Goal: Information Seeking & Learning: Check status

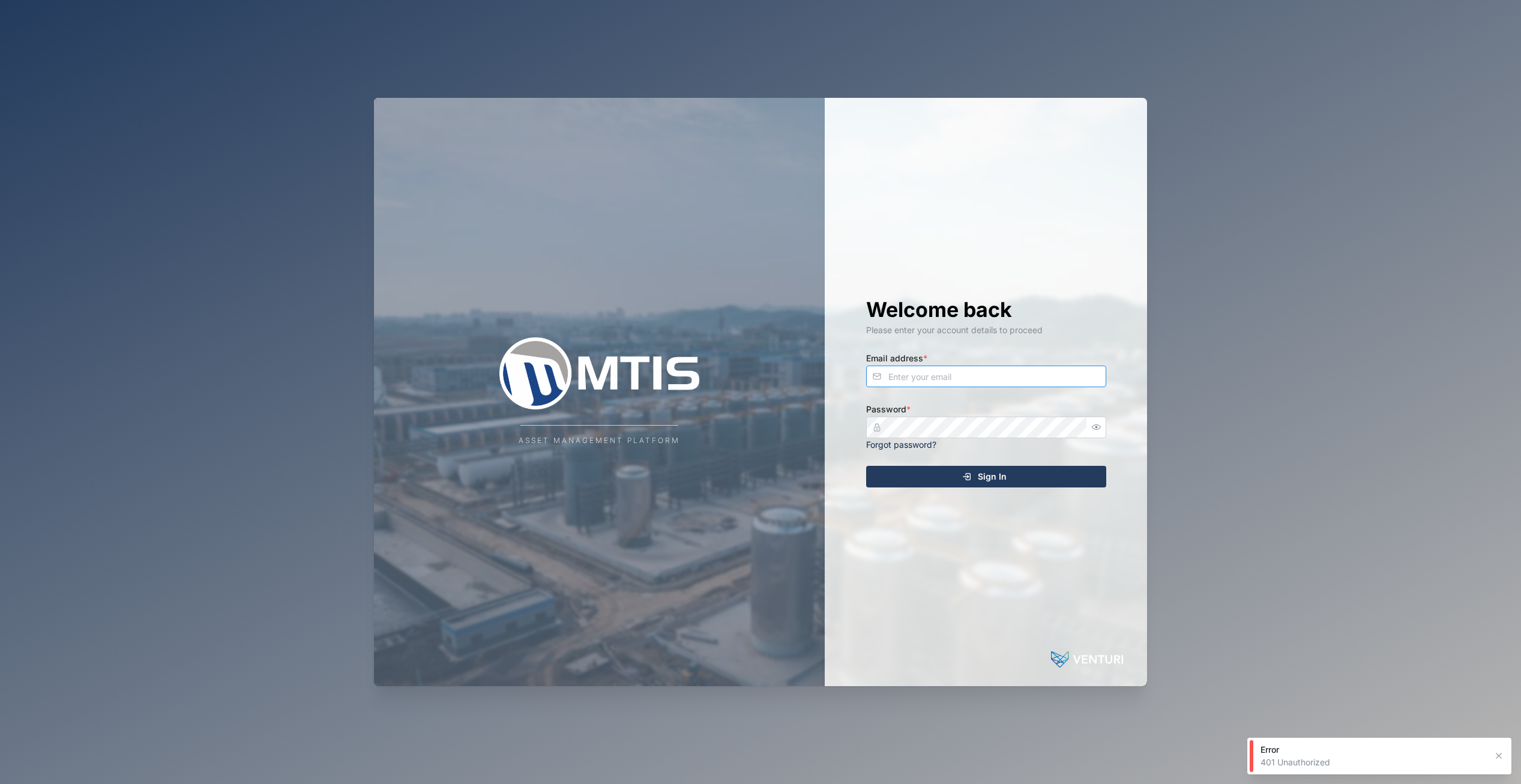
type input "[EMAIL_ADDRESS][DOMAIN_NAME]"
click at [972, 482] on div "Sign In" at bounding box center [985, 477] width 221 height 21
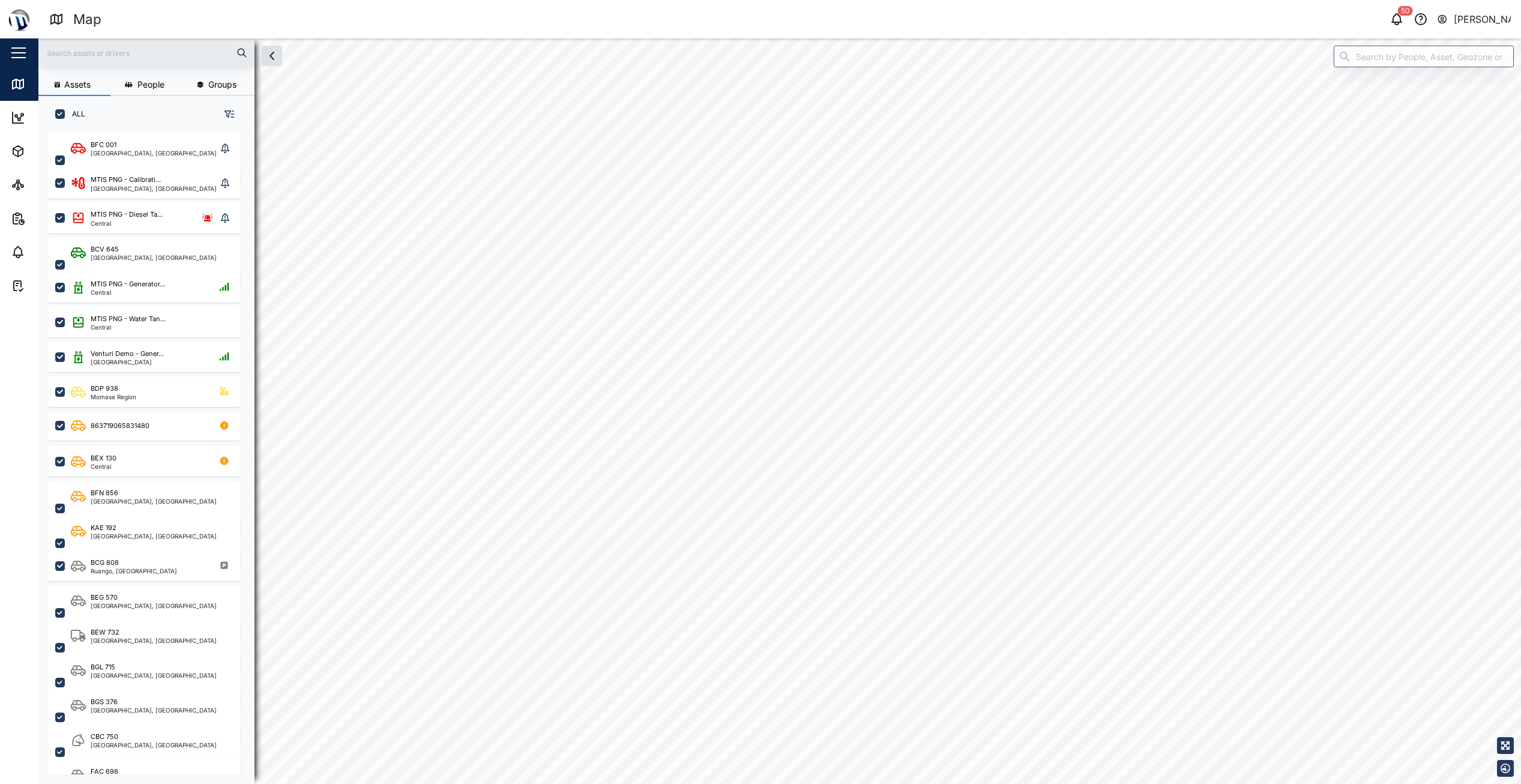
checkbox input "true"
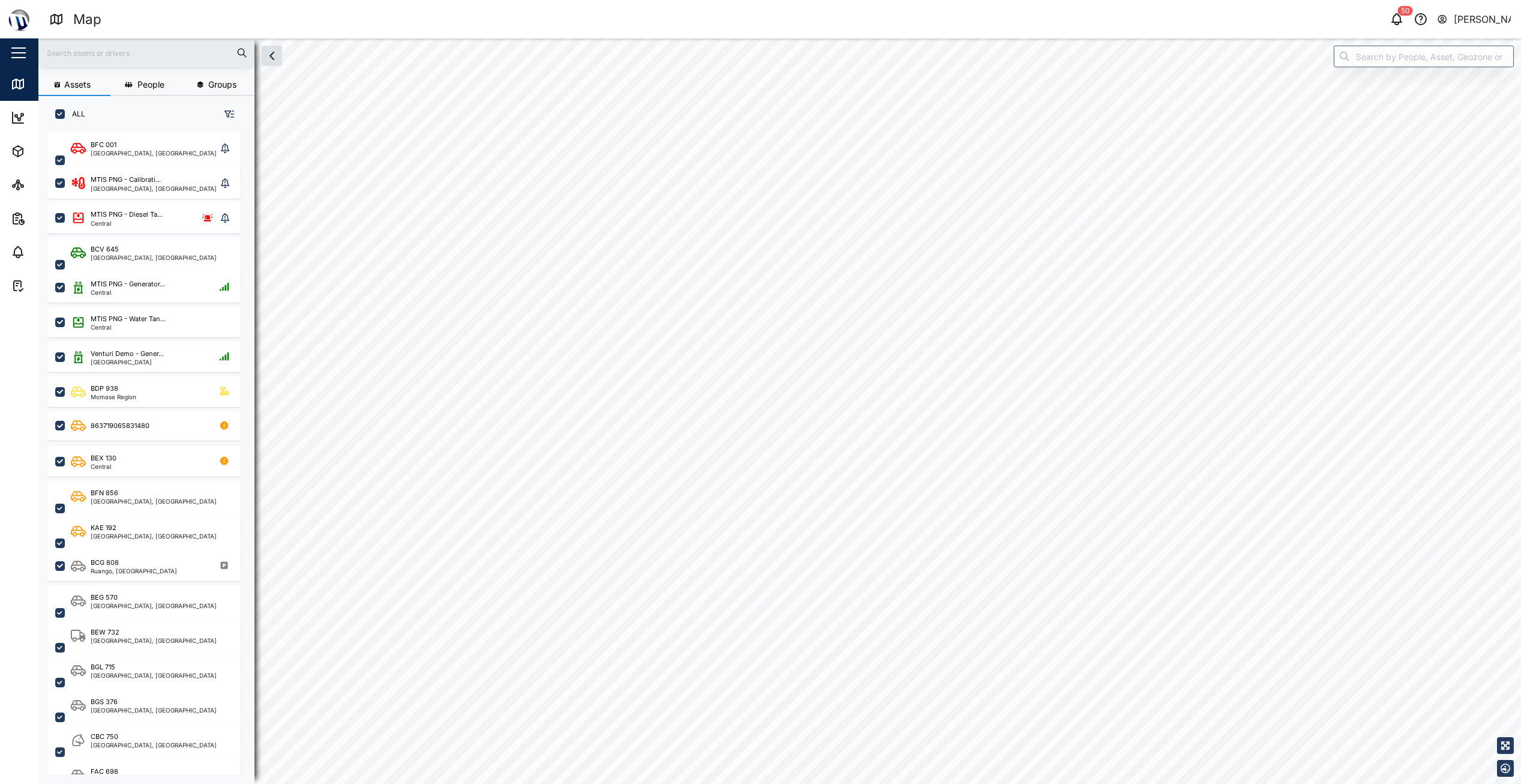
checkbox input "true"
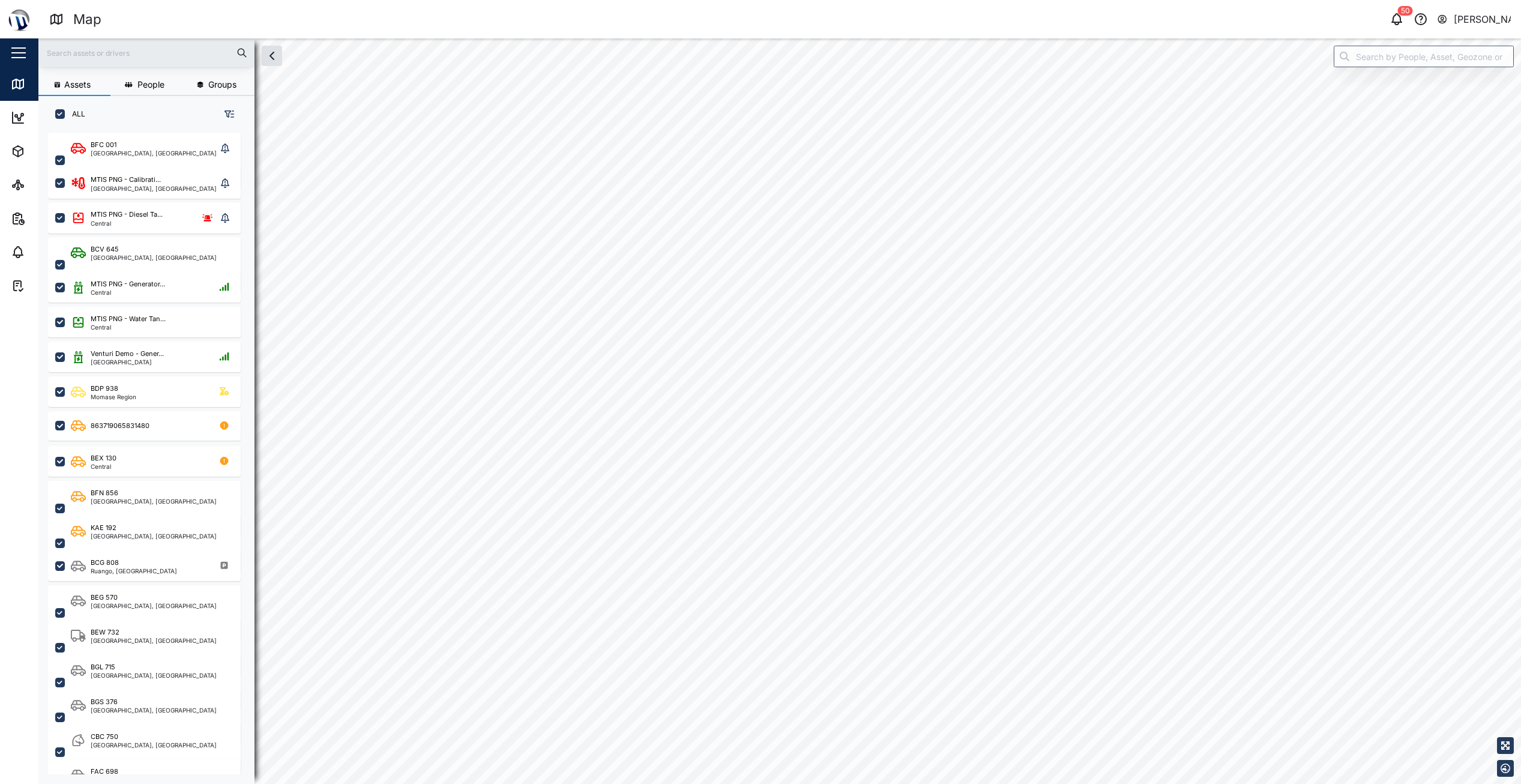
checkbox input "true"
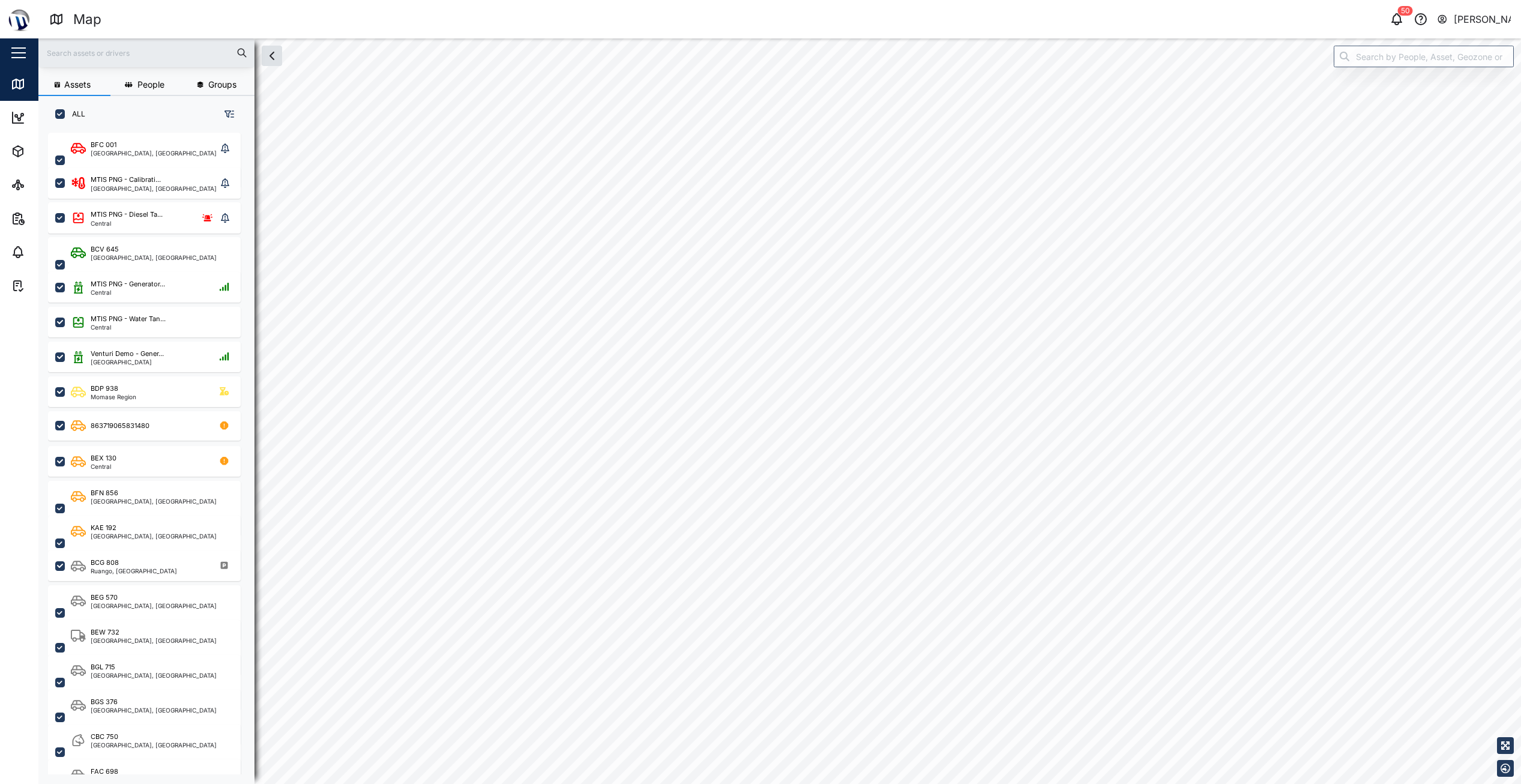
checkbox input "true"
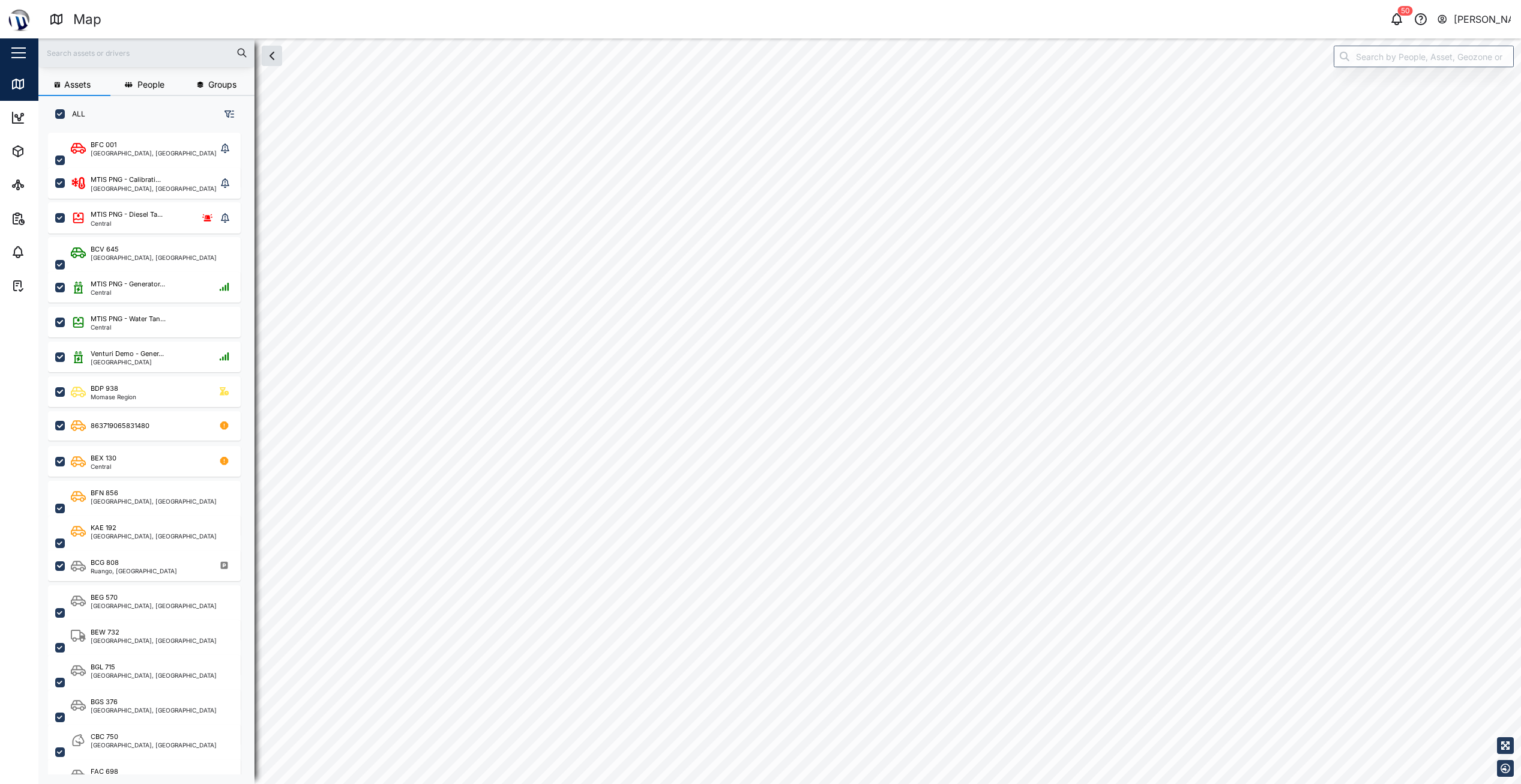
checkbox input "true"
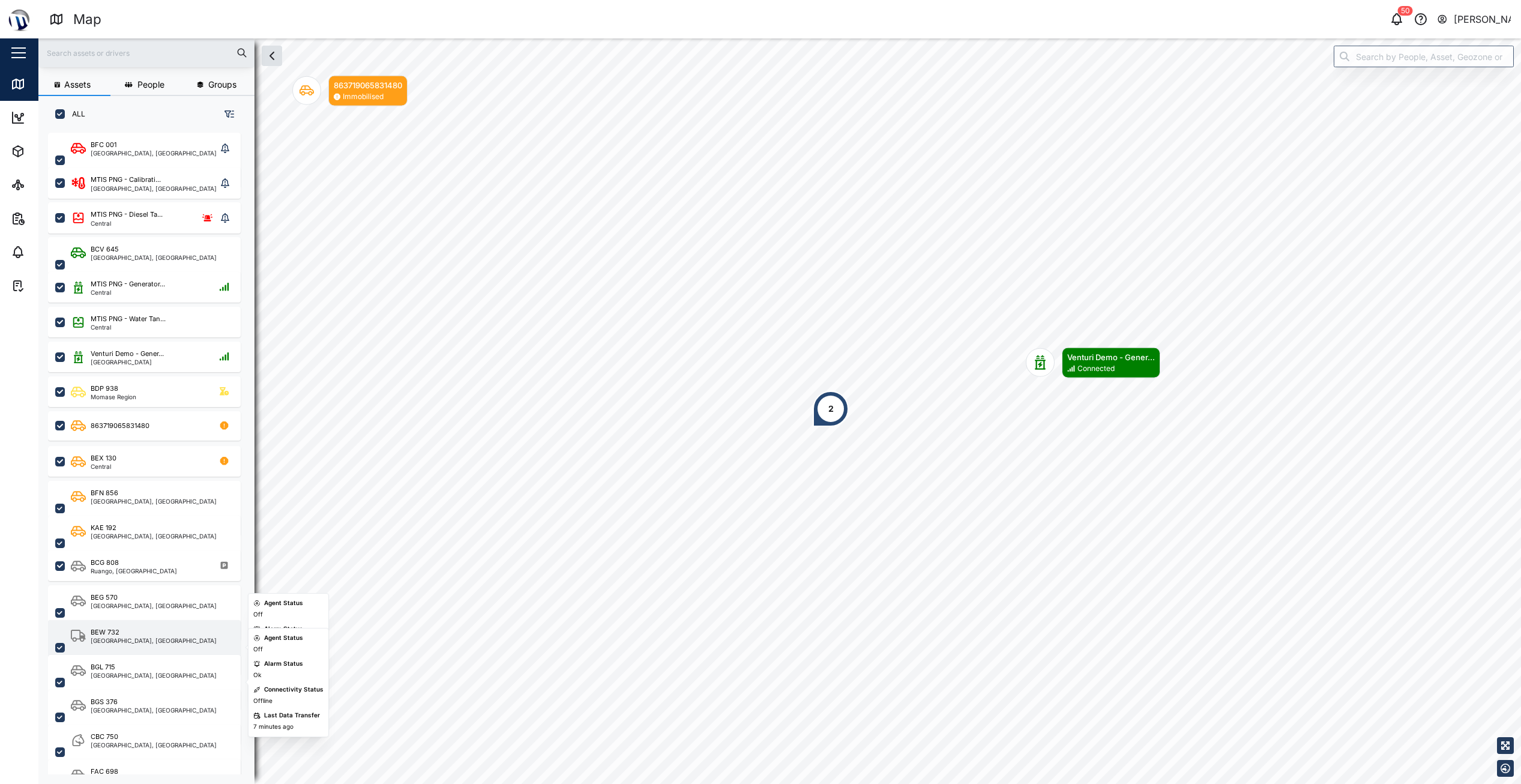
click at [128, 638] on div "[GEOGRAPHIC_DATA], [GEOGRAPHIC_DATA]" at bounding box center [153, 641] width 126 height 6
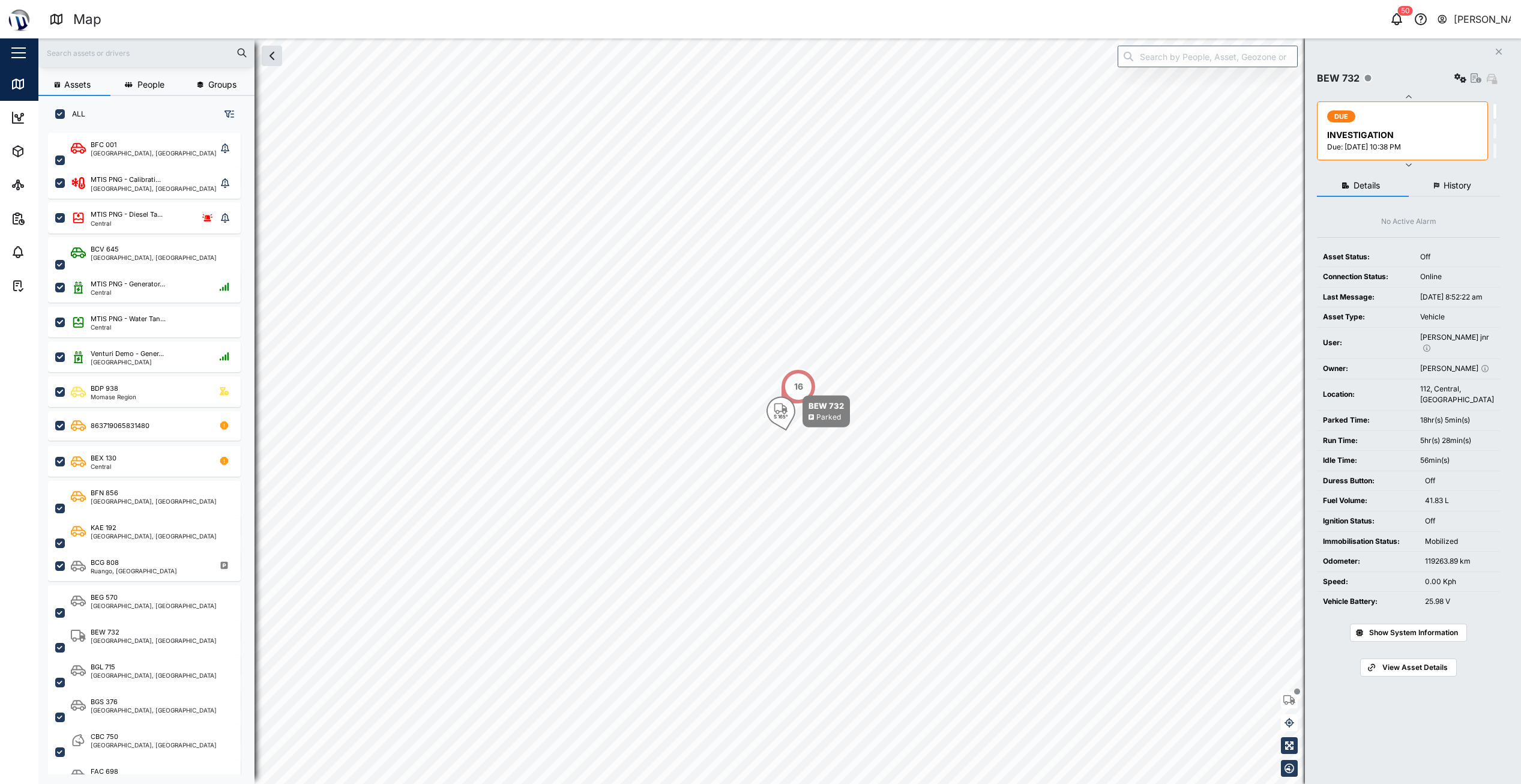
click at [1460, 183] on span "History" at bounding box center [1458, 185] width 28 height 9
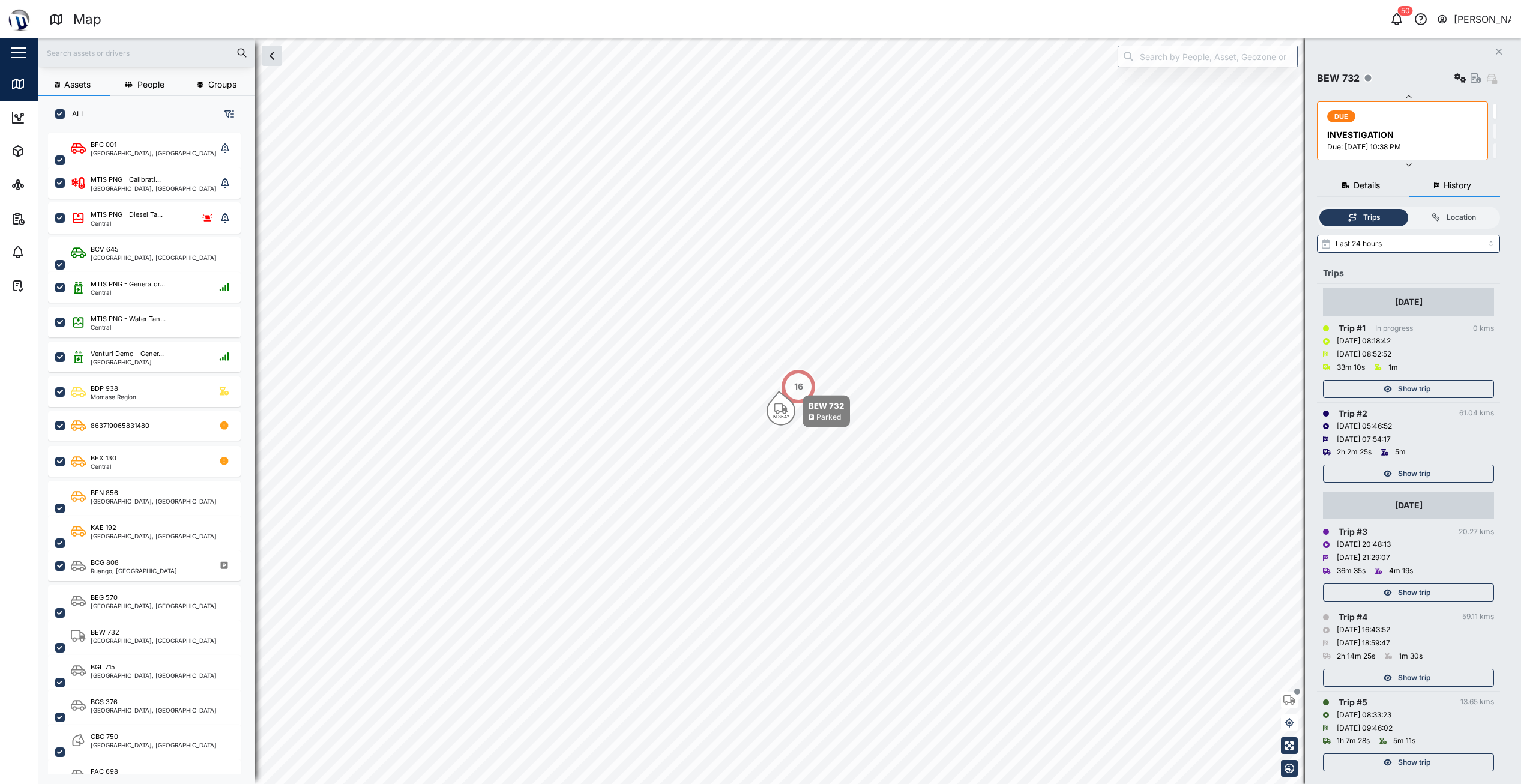
click at [1418, 479] on span "Show trip" at bounding box center [1414, 474] width 32 height 17
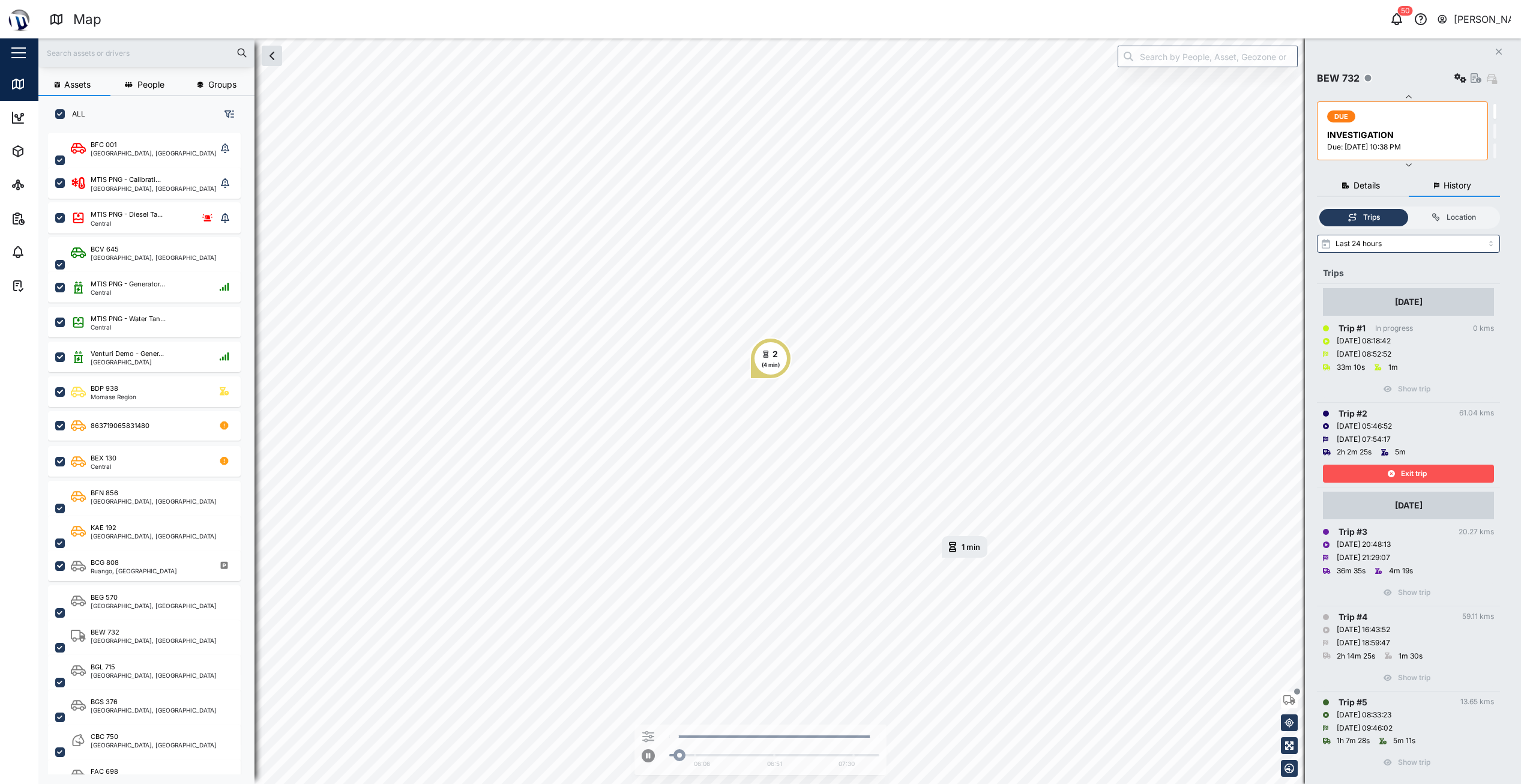
click at [1402, 473] on span "Exit trip" at bounding box center [1414, 474] width 26 height 17
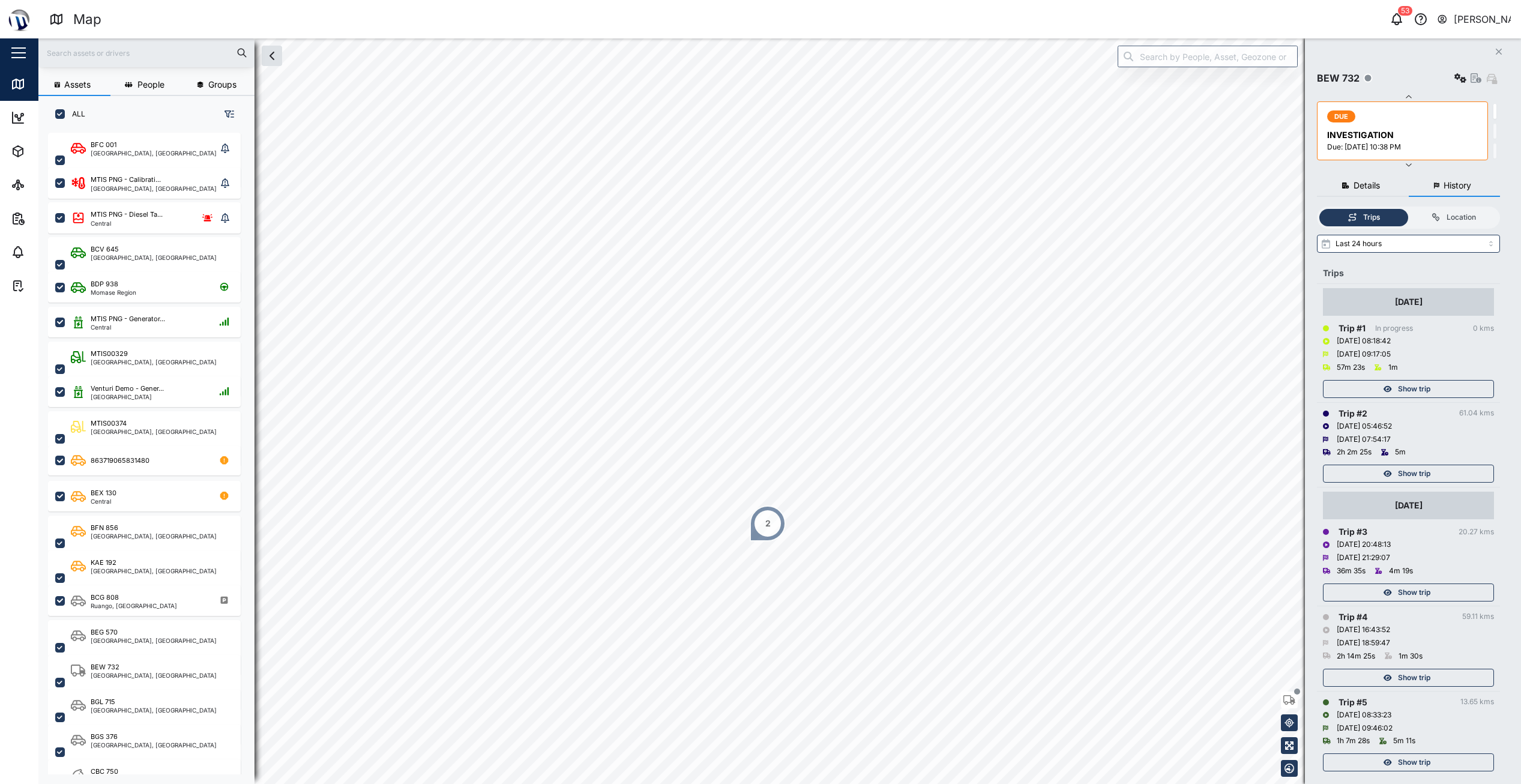
click at [768, 519] on div "2" at bounding box center [768, 523] width 6 height 14
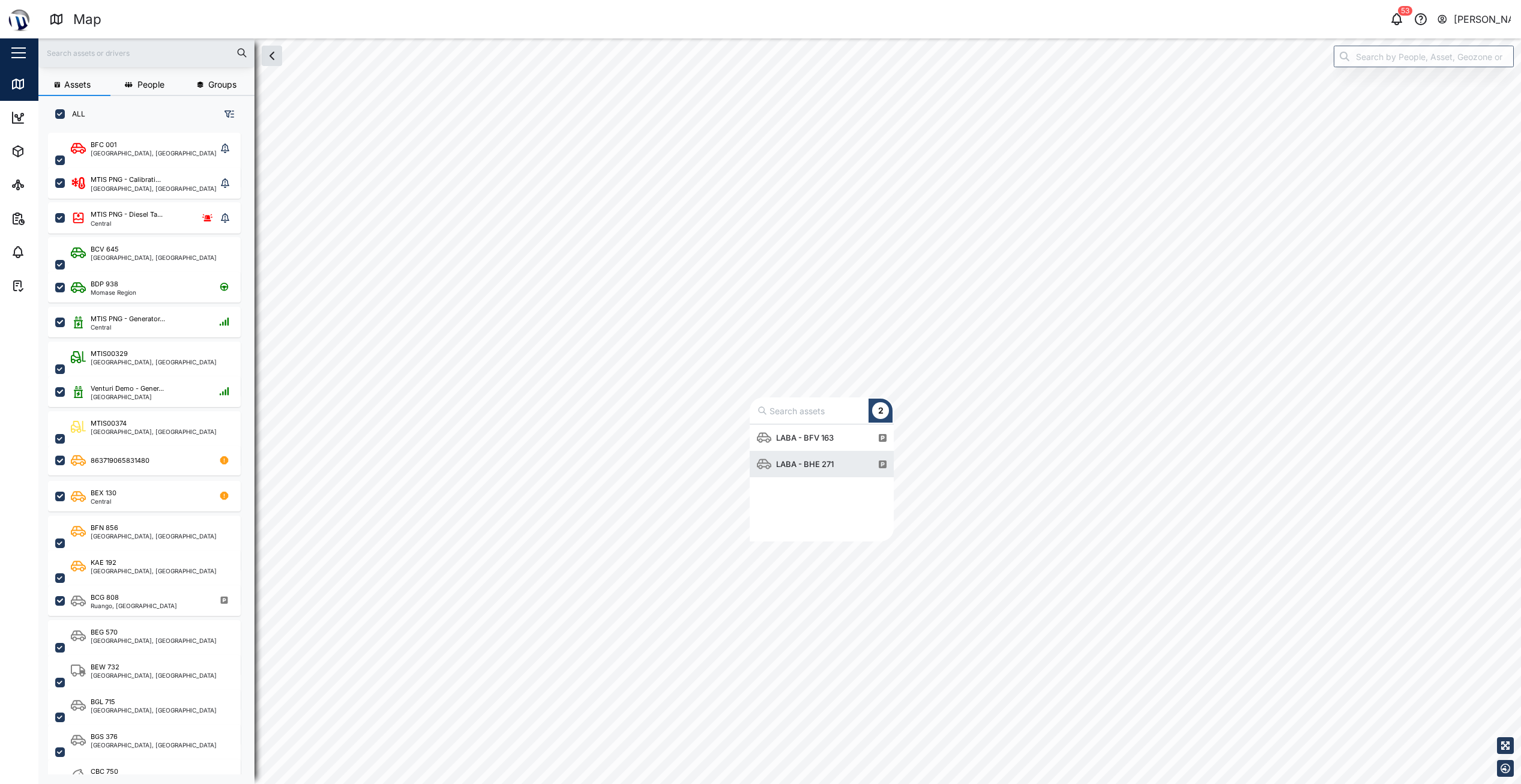
scroll to position [108, 135]
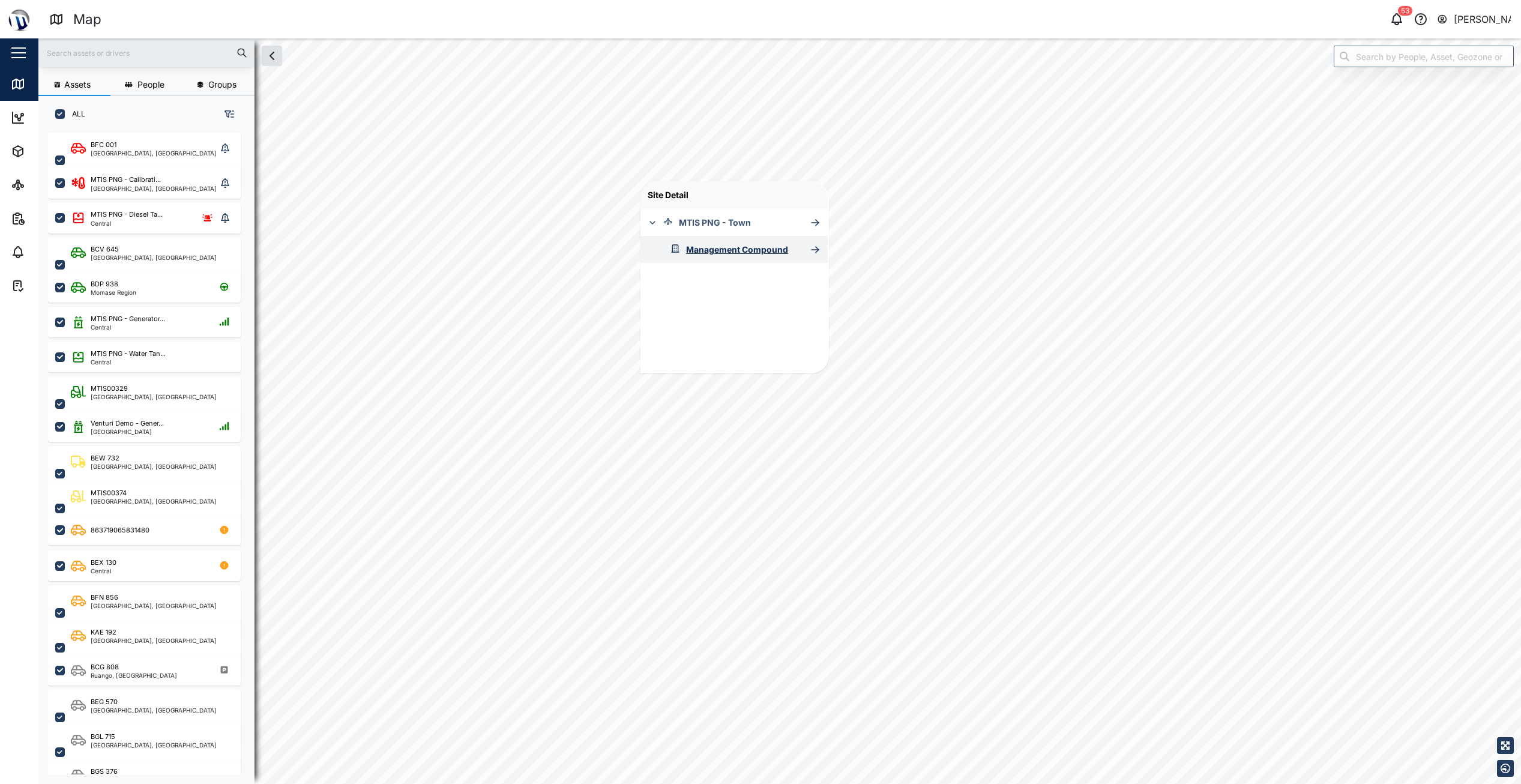
click at [723, 248] on div "Management Compound" at bounding box center [737, 250] width 102 height 14
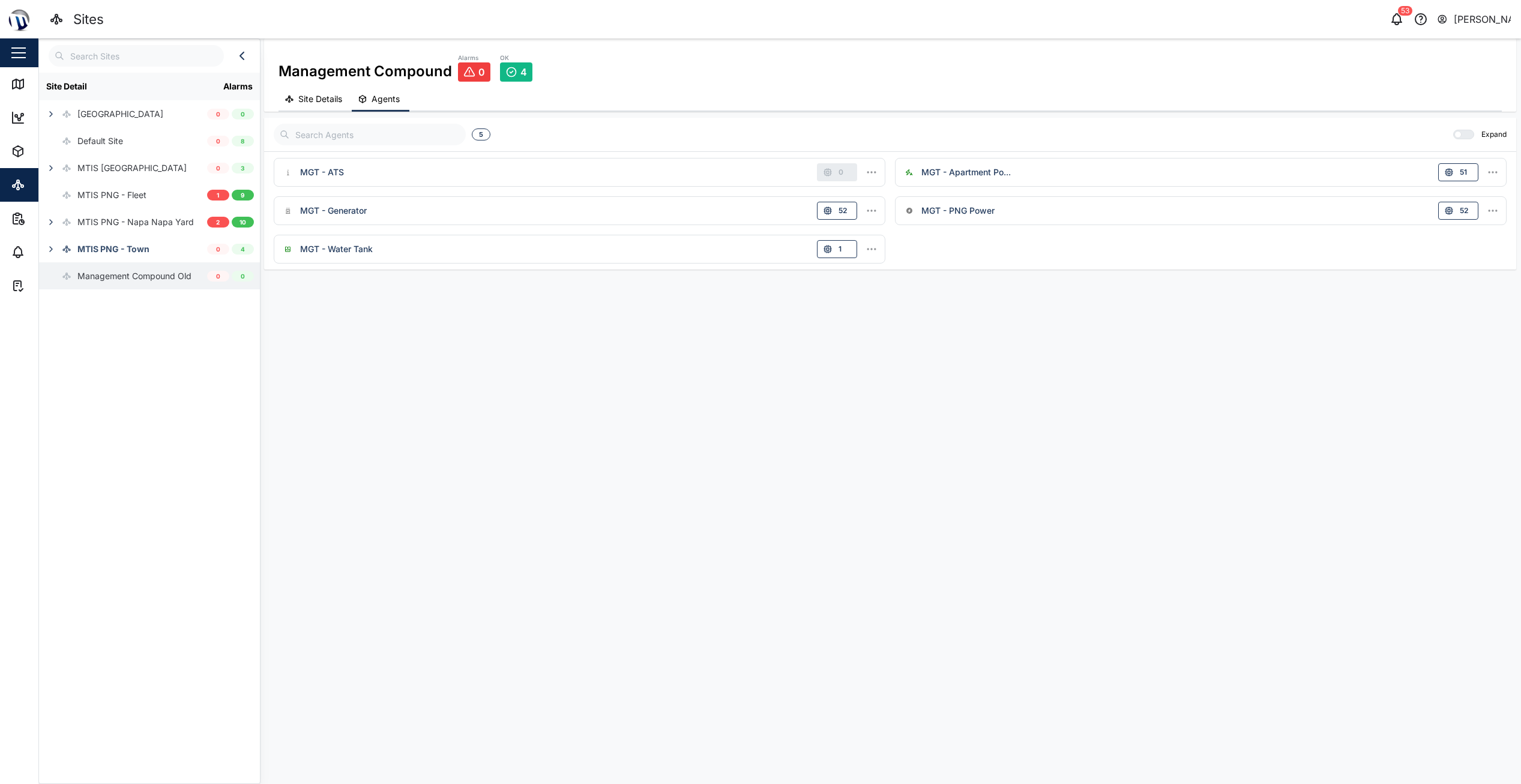
click at [121, 278] on div "Management Compound Old" at bounding box center [135, 276] width 114 height 14
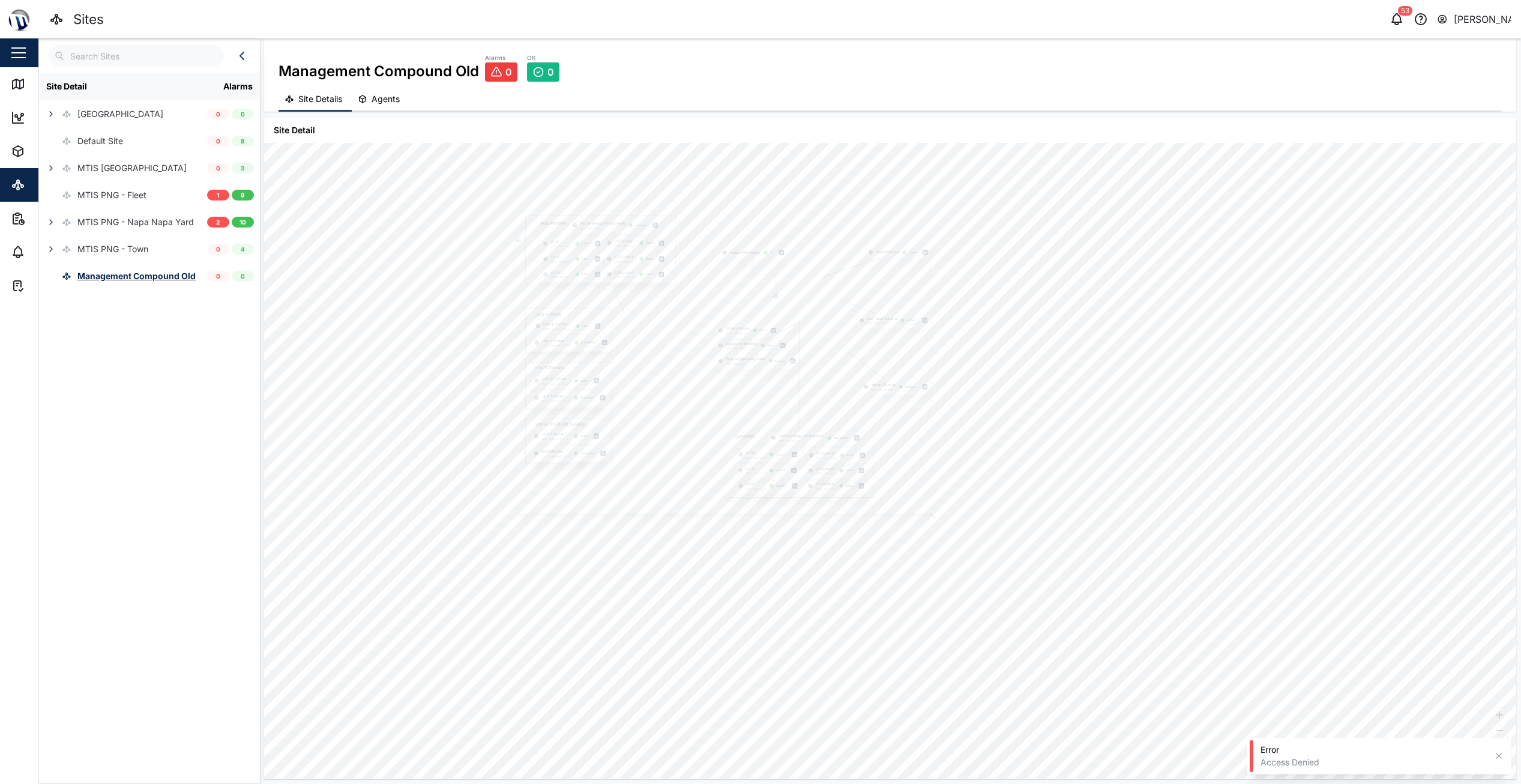
drag, startPoint x: 531, startPoint y: 324, endPoint x: 861, endPoint y: 419, distance: 343.4
click at [863, 422] on div at bounding box center [723, 375] width 415 height 278
drag, startPoint x: 846, startPoint y: 482, endPoint x: 843, endPoint y: 419, distance: 63.1
click at [843, 419] on div at bounding box center [559, 345] width 1096 height 732
drag, startPoint x: 619, startPoint y: 443, endPoint x: 620, endPoint y: 653, distance: 210.0
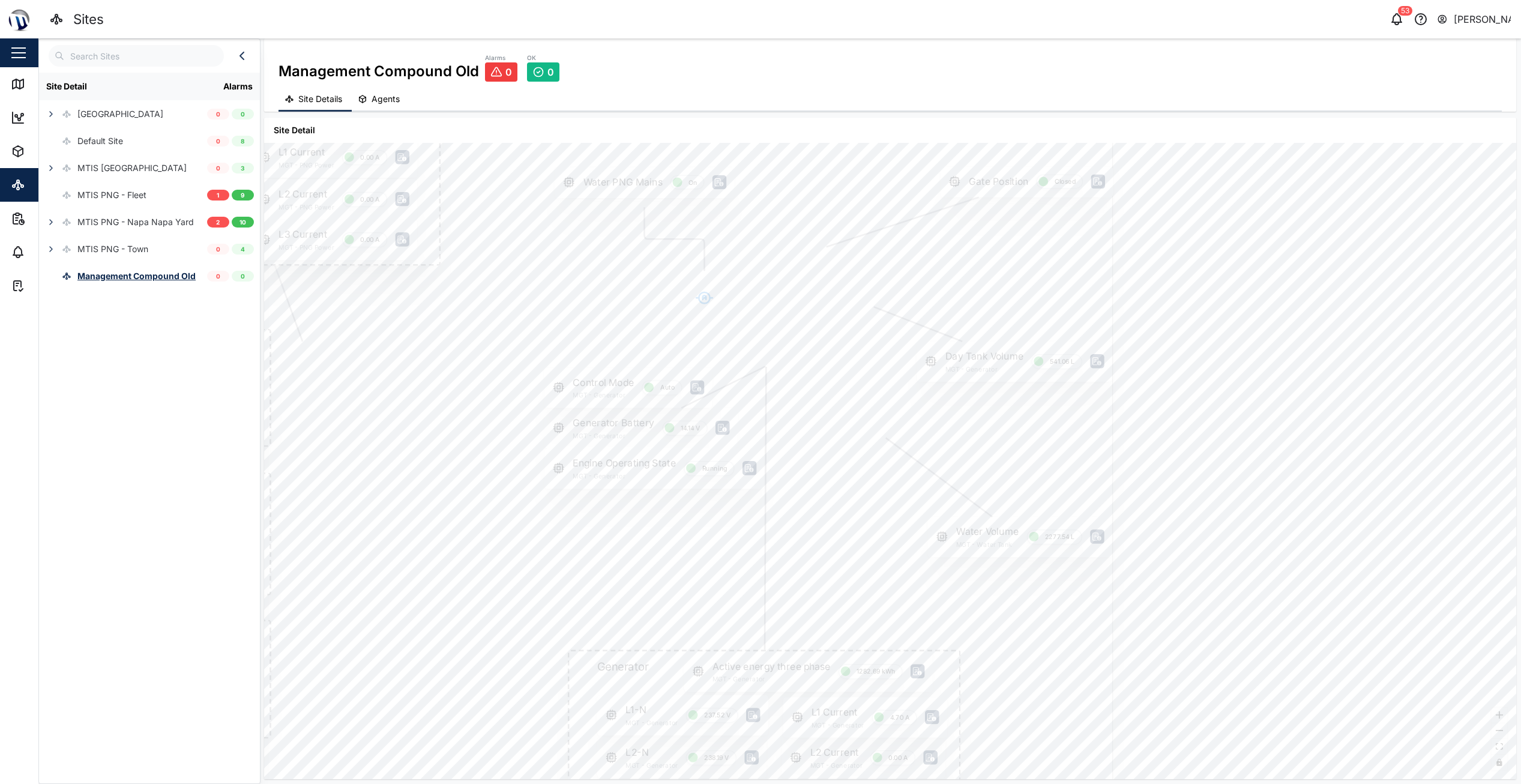
click at [620, 649] on div at bounding box center [565, 505] width 1096 height 732
click at [1093, 429] on icon at bounding box center [1097, 429] width 9 height 8
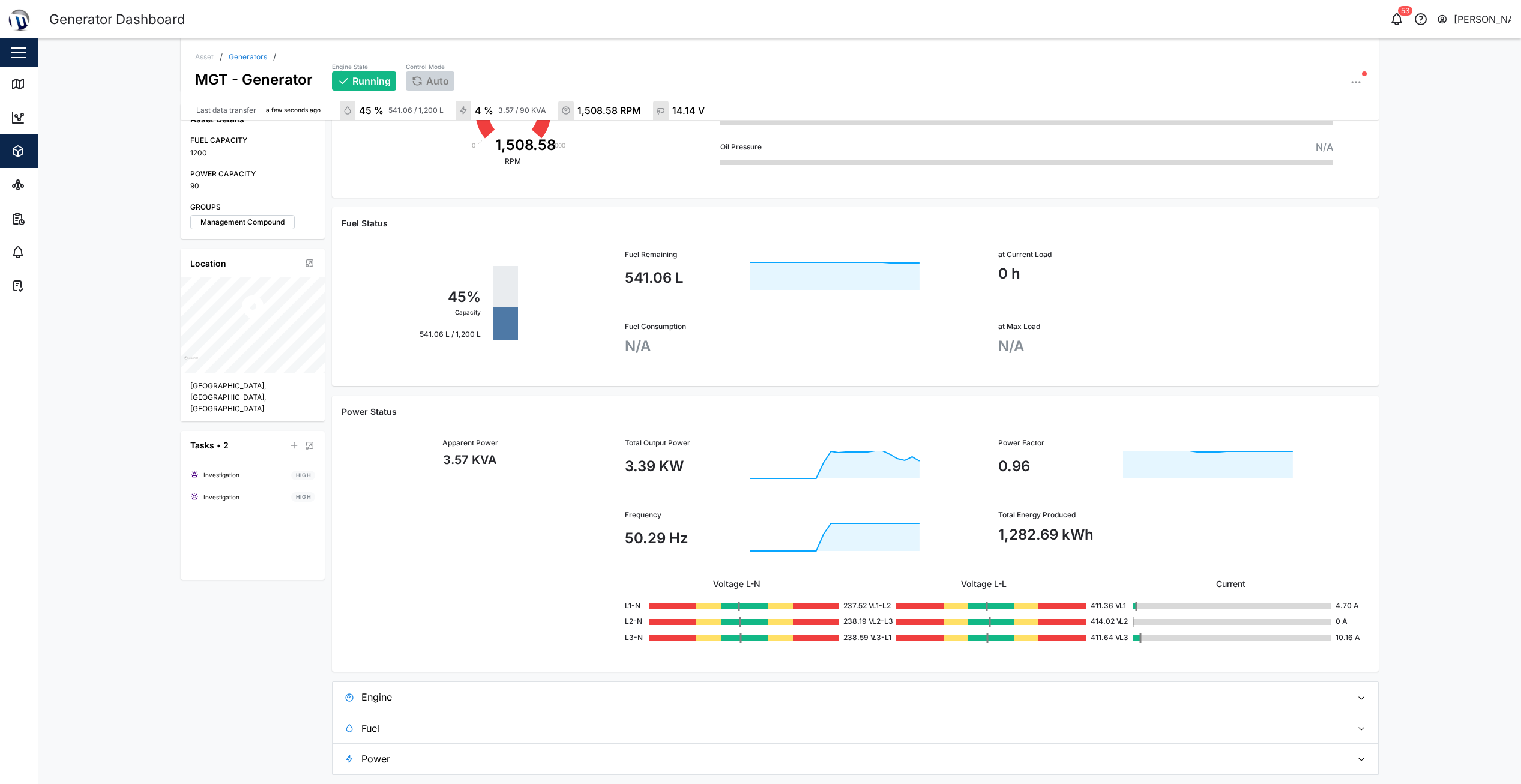
scroll to position [240, 0]
click at [739, 442] on div "Total Output Power" at bounding box center [797, 443] width 345 height 11
click at [868, 455] on icon at bounding box center [835, 464] width 170 height 28
click at [533, 698] on span "Engine" at bounding box center [852, 696] width 980 height 30
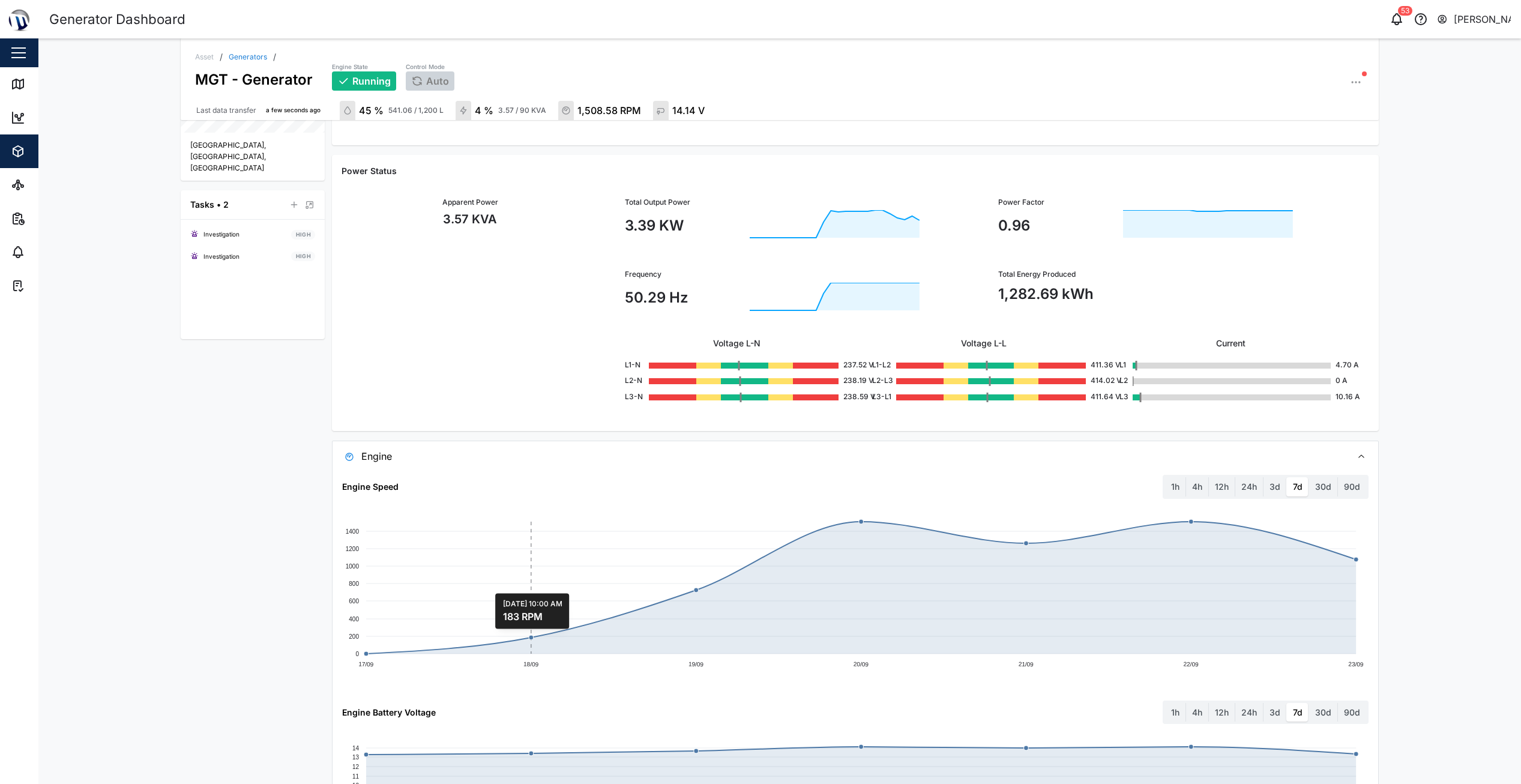
scroll to position [600, 0]
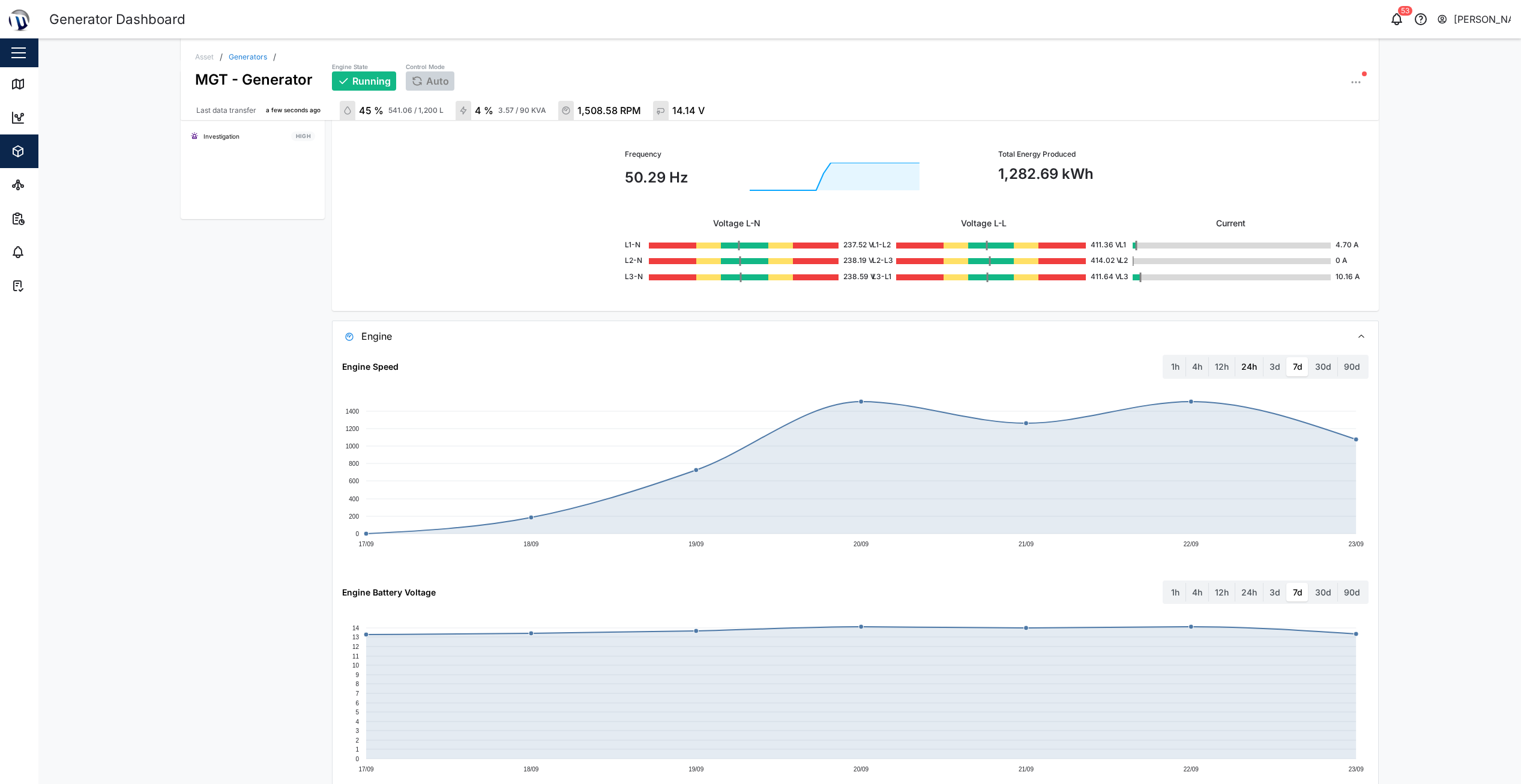
click at [1243, 367] on label "24h" at bounding box center [1249, 367] width 28 height 19
click at [1236, 357] on hours "24h" at bounding box center [1236, 357] width 0 height 0
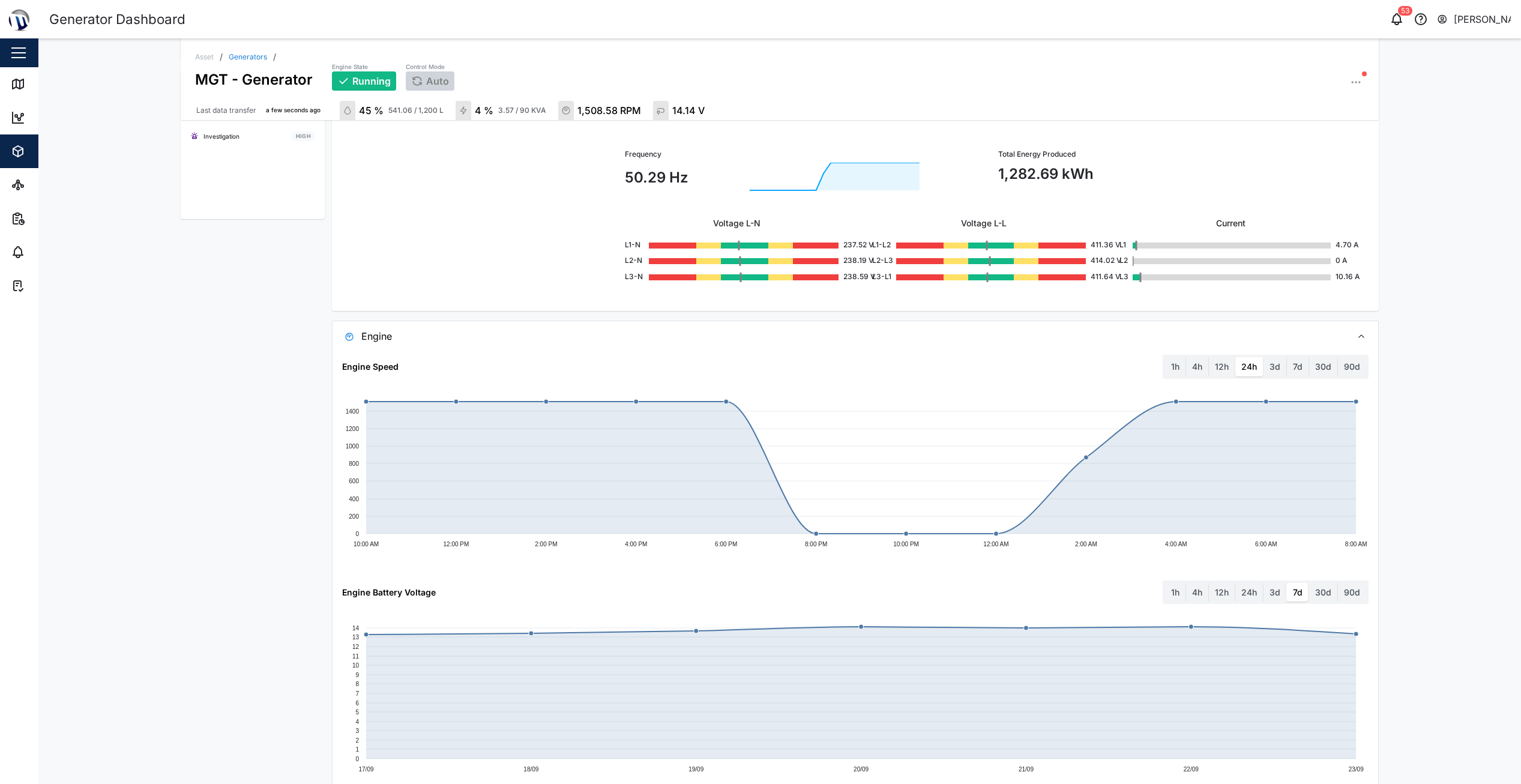
drag, startPoint x: 1026, startPoint y: 559, endPoint x: 840, endPoint y: 621, distance: 196.1
click at [840, 621] on rect at bounding box center [855, 698] width 1026 height 180
click at [1263, 376] on label "3d" at bounding box center [1275, 367] width 23 height 19
click at [1263, 357] on days "3d" at bounding box center [1263, 357] width 0 height 0
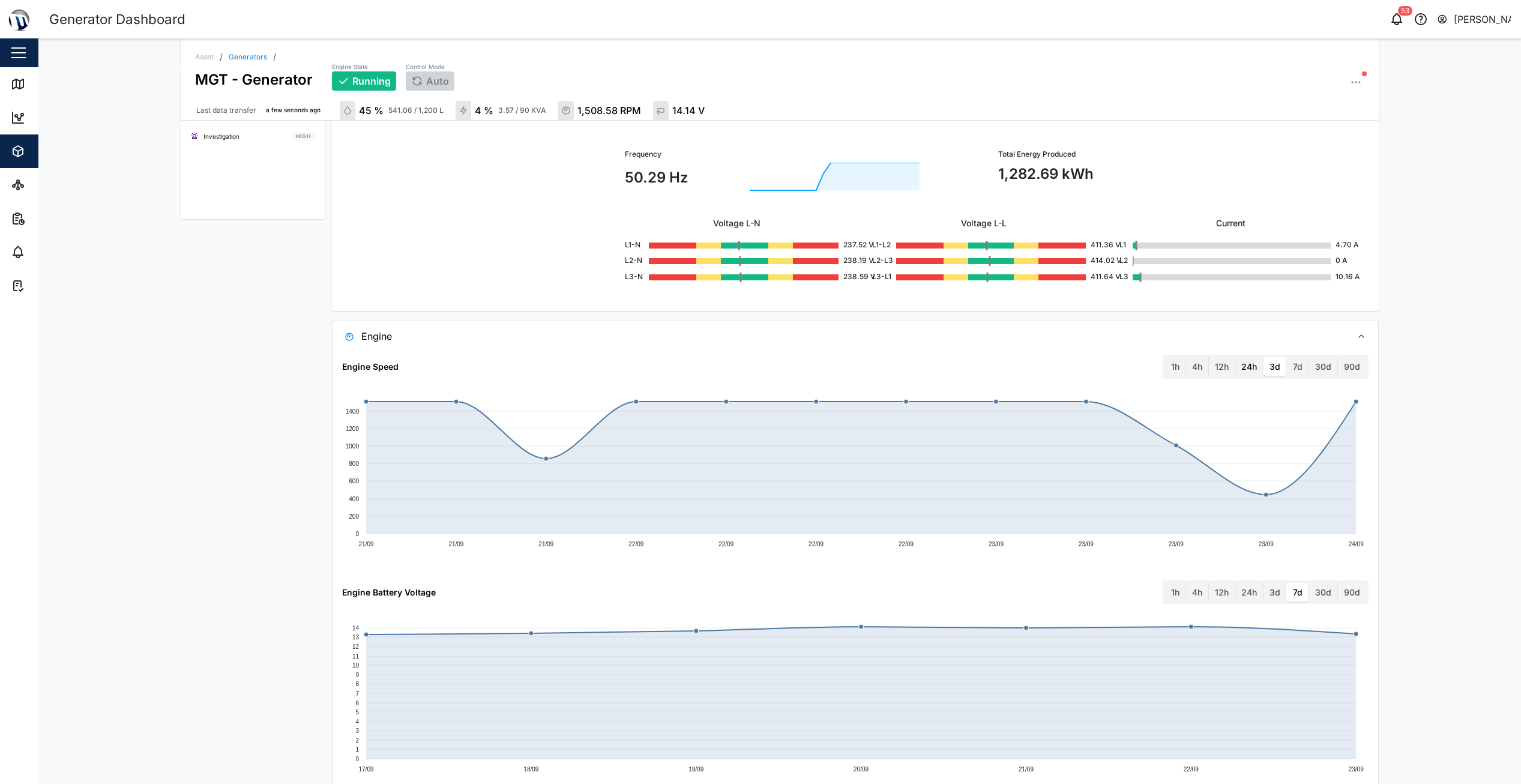
click at [1245, 362] on label "24h" at bounding box center [1249, 367] width 28 height 19
click at [1236, 357] on hours "24h" at bounding box center [1236, 357] width 0 height 0
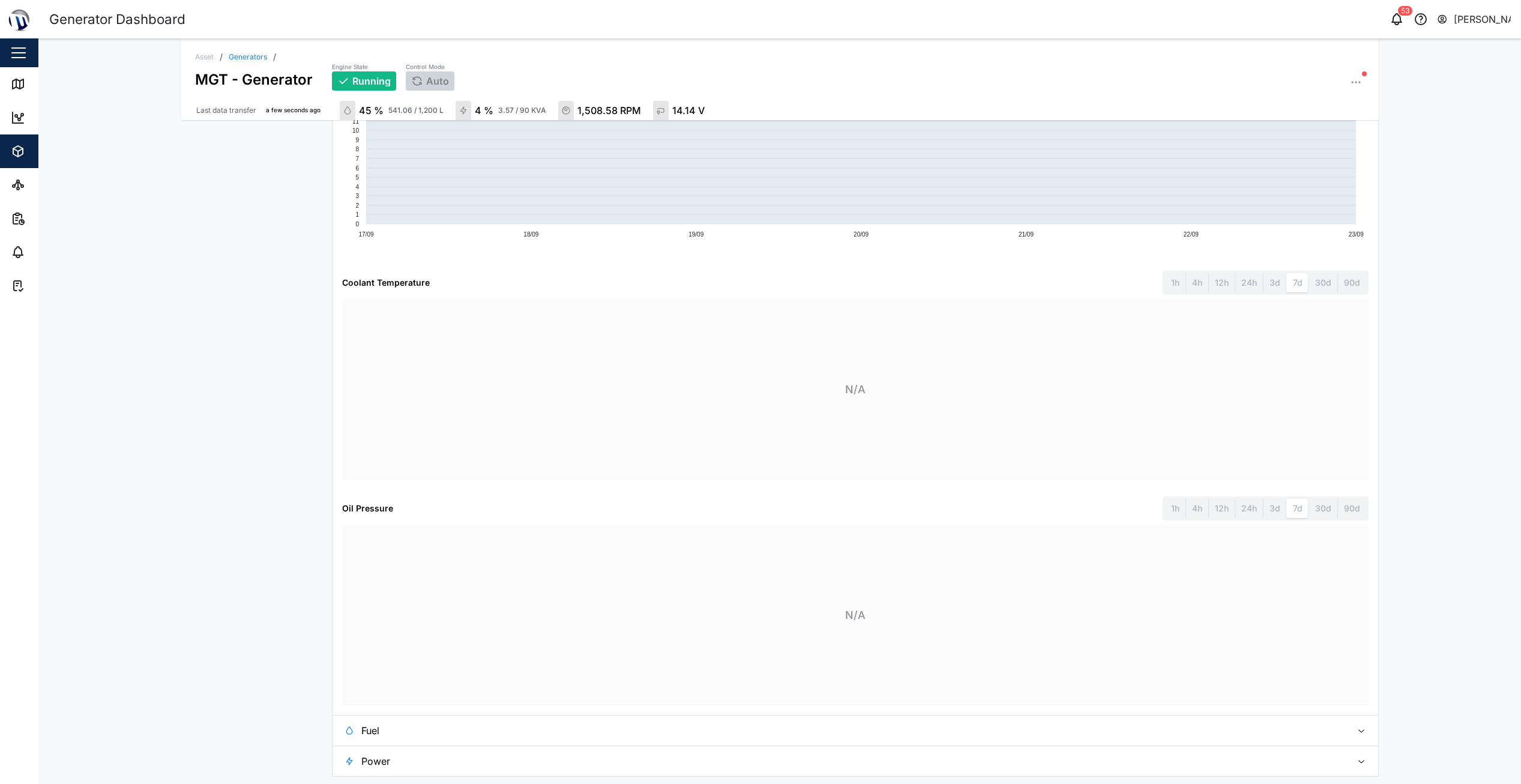
scroll to position [1137, 0]
